Goal: Information Seeking & Learning: Learn about a topic

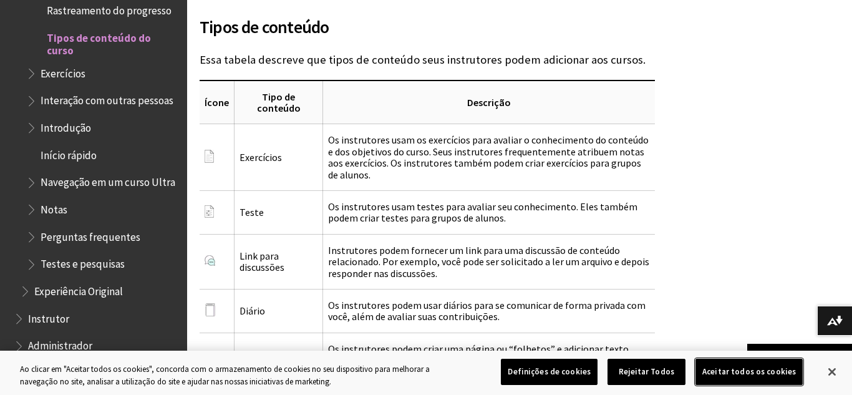
click at [739, 368] on button "Aceitar todos os cookies" at bounding box center [748, 371] width 107 height 26
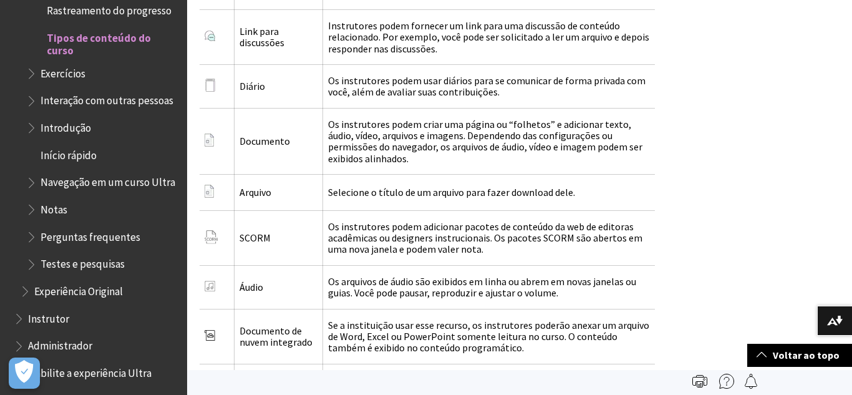
scroll to position [1765, 0]
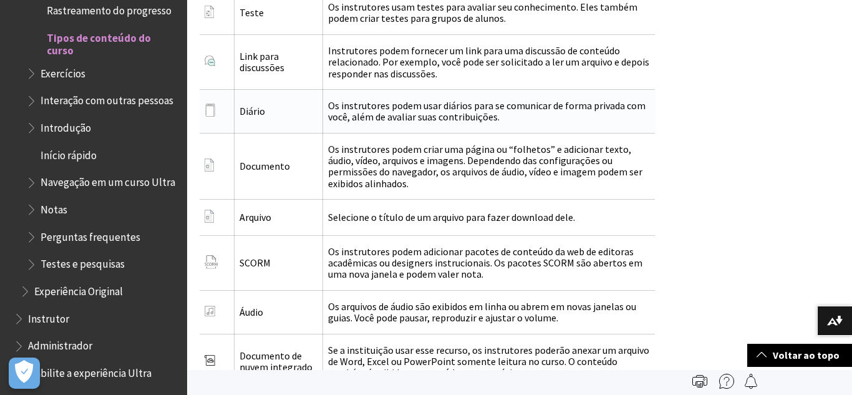
click at [249, 102] on td "Diário" at bounding box center [278, 111] width 89 height 44
click at [441, 96] on td "Os instrutores podem usar diários para se comunicar de forma privada com você, …" at bounding box center [489, 111] width 332 height 44
click at [213, 102] on img at bounding box center [209, 110] width 11 height 16
click at [211, 102] on img at bounding box center [209, 110] width 11 height 16
click at [256, 104] on td "Diário" at bounding box center [278, 111] width 89 height 44
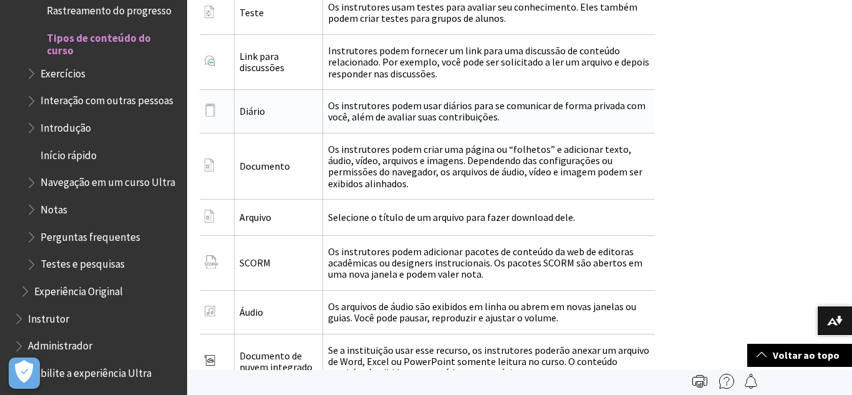
click at [248, 102] on td "Diário" at bounding box center [278, 111] width 89 height 44
click at [54, 308] on span "Instrutor" at bounding box center [48, 316] width 41 height 17
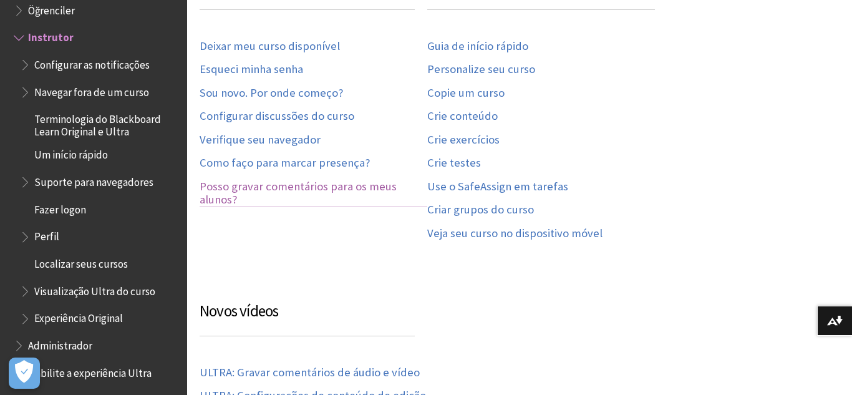
scroll to position [274, 0]
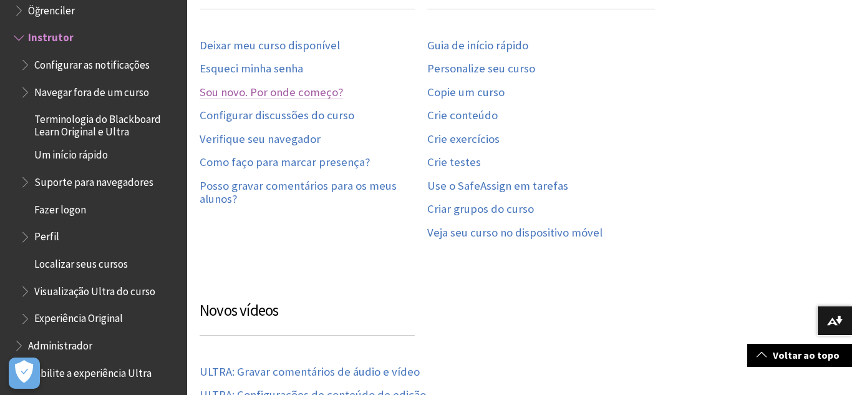
click at [285, 93] on link "Sou novo. Por onde começo?" at bounding box center [270, 92] width 143 height 14
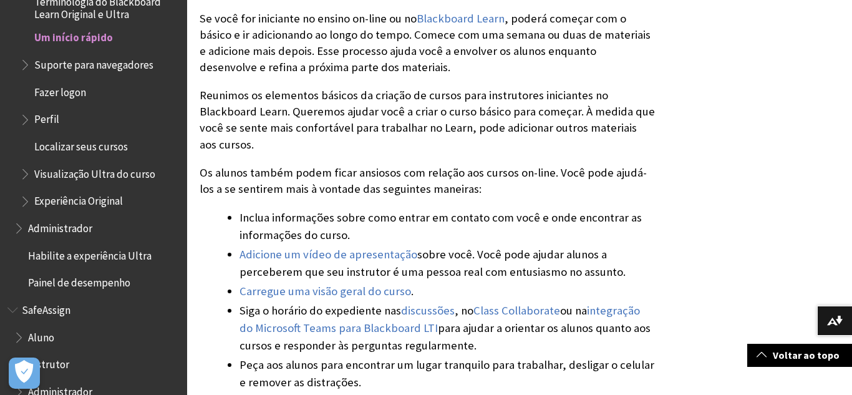
scroll to position [324, 0]
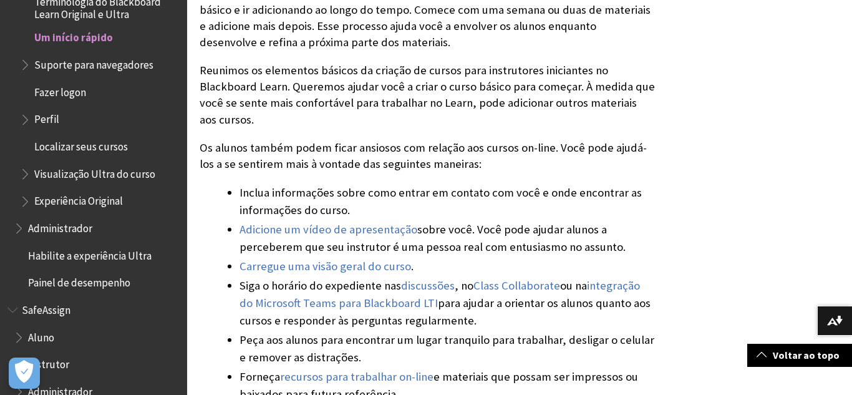
click at [52, 355] on span "Instrutor" at bounding box center [48, 362] width 41 height 17
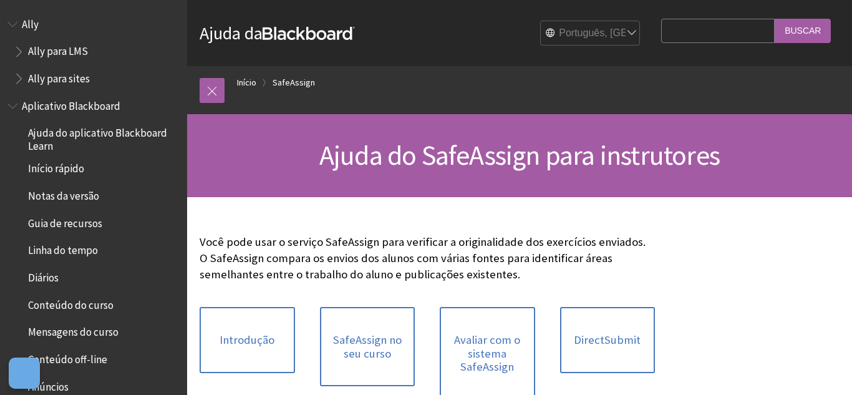
scroll to position [1193, 0]
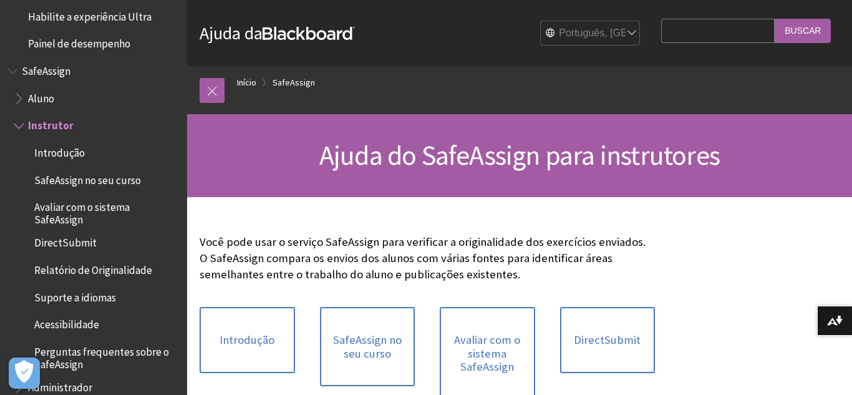
click at [688, 355] on div at bounding box center [519, 388] width 665 height 382
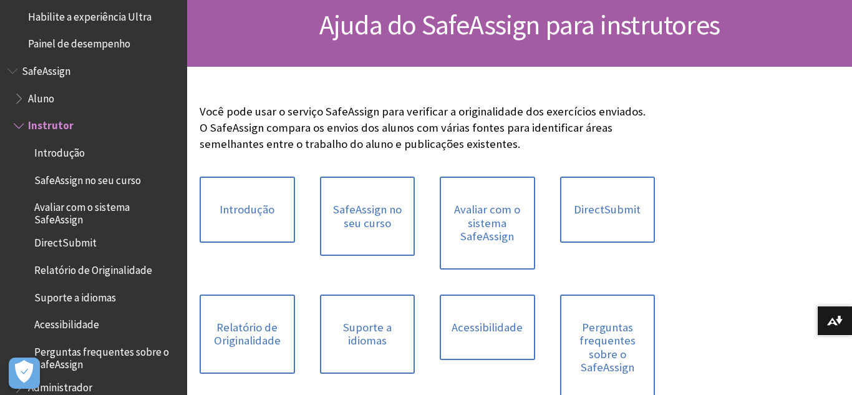
scroll to position [199, 0]
